Goal: Find contact information: Find contact information

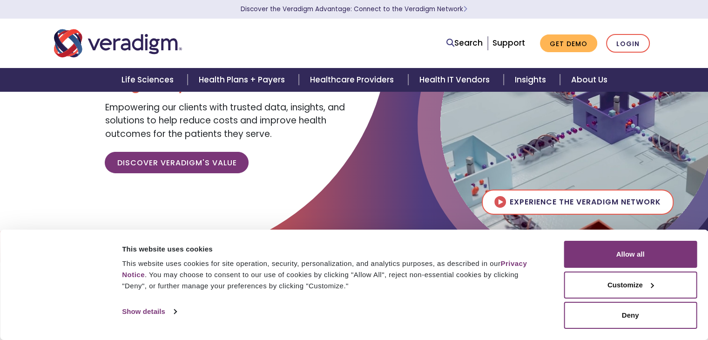
scroll to position [87, 0]
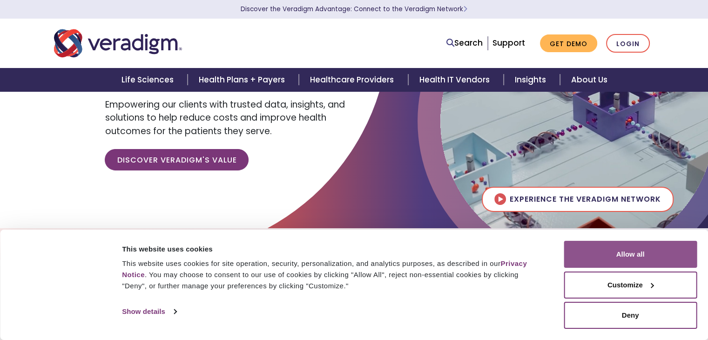
click at [640, 255] on button "Allow all" at bounding box center [630, 254] width 133 height 27
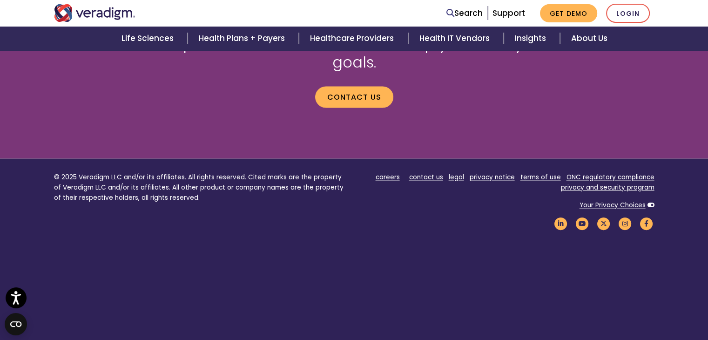
scroll to position [1178, 0]
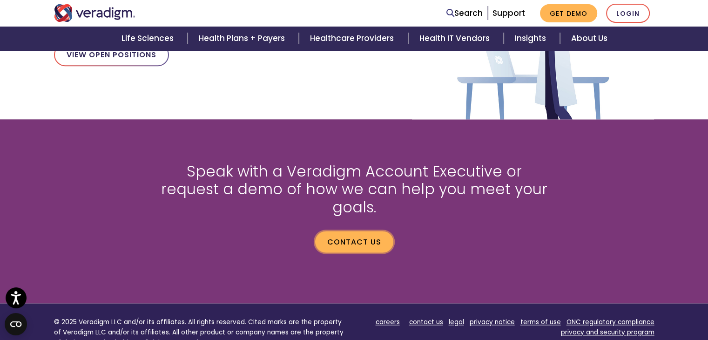
click at [369, 231] on link "Contact us" at bounding box center [354, 241] width 78 height 21
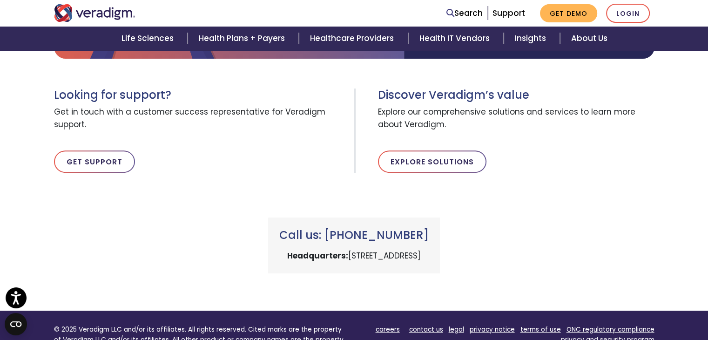
scroll to position [350, 0]
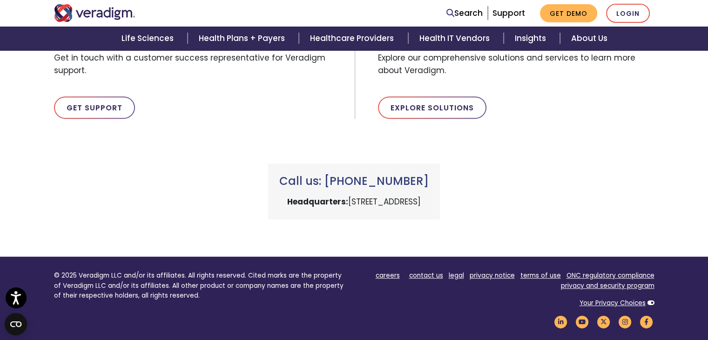
drag, startPoint x: 428, startPoint y: 179, endPoint x: 326, endPoint y: 184, distance: 102.1
click at [326, 184] on h3 "Call us: +1 (800) 877-5678" at bounding box center [353, 181] width 149 height 13
copy h3 "+1 (800) 877-5678"
